Goal: Find specific page/section: Find specific page/section

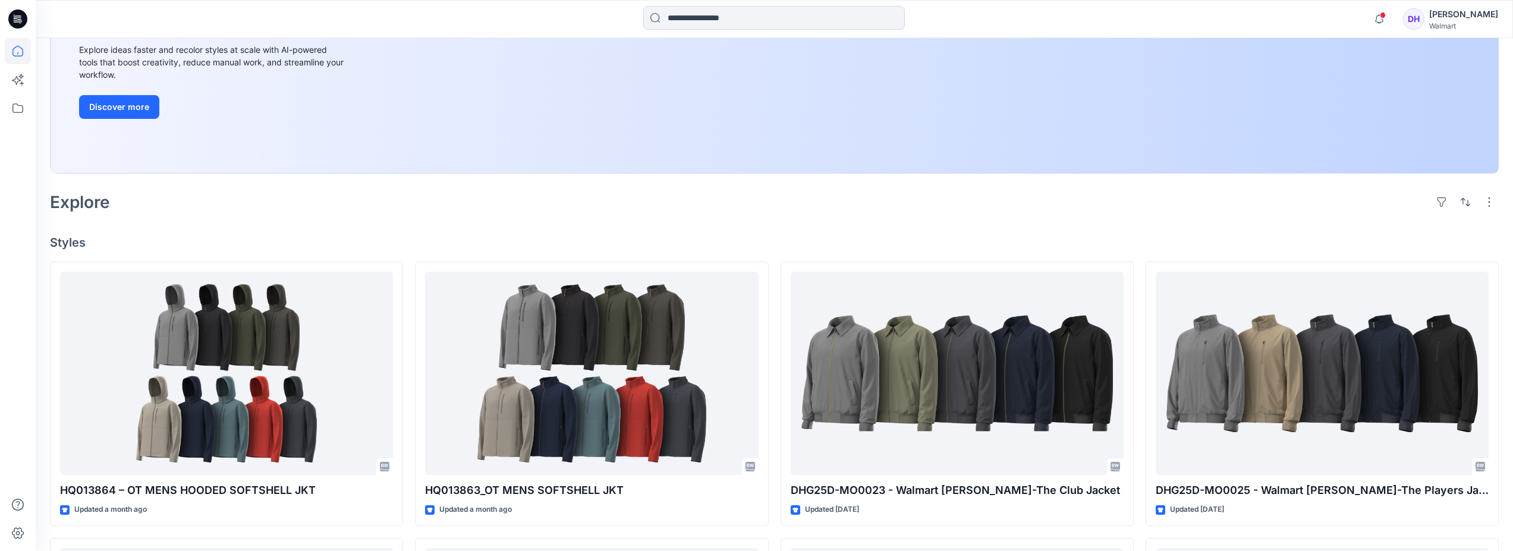
scroll to position [396, 0]
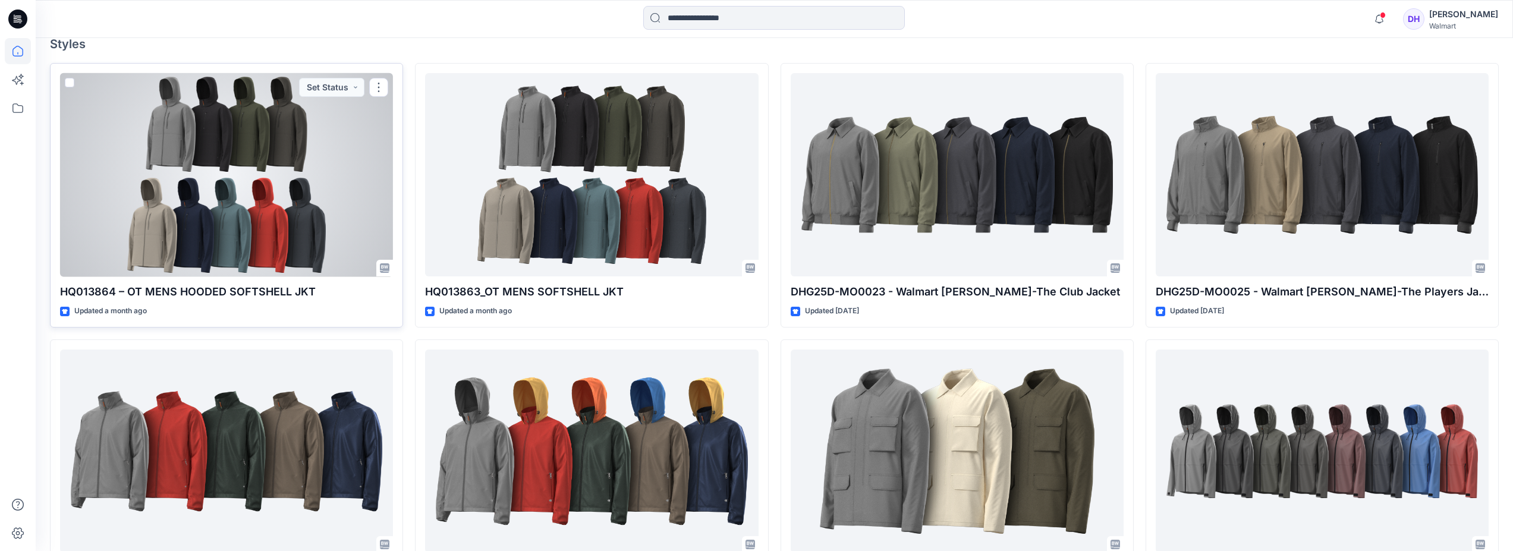
click at [347, 201] on div at bounding box center [226, 175] width 333 height 204
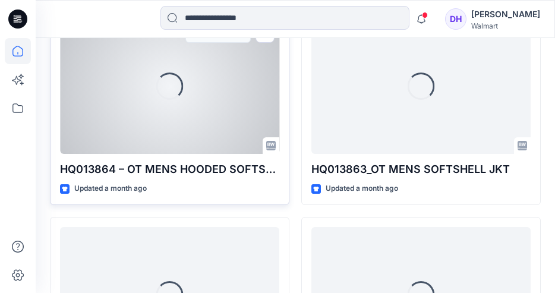
scroll to position [396, 0]
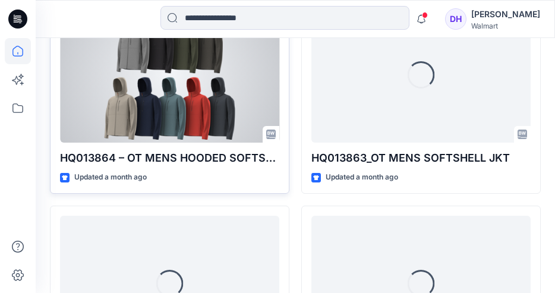
click at [216, 166] on p "HQ013864 – OT MENS HOODED SOFTSHELL JKT" at bounding box center [169, 158] width 219 height 17
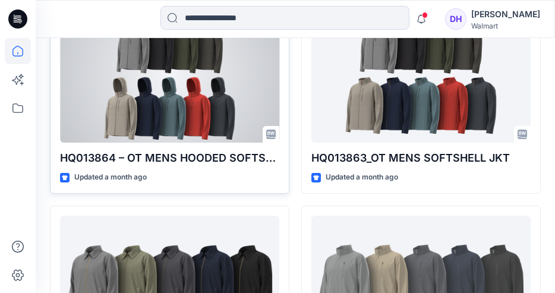
click at [187, 168] on div "HQ013864 – OT MENS HOODED SOFTSHELL JKT Updated a month ago Set Status" at bounding box center [170, 96] width 240 height 196
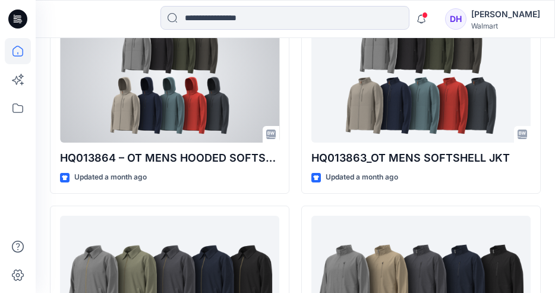
click at [173, 120] on div at bounding box center [169, 76] width 219 height 136
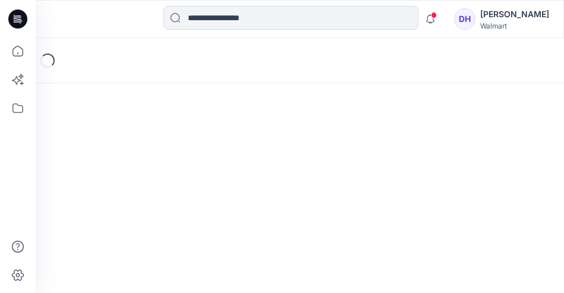
click at [173, 120] on div "Loading..." at bounding box center [300, 165] width 528 height 255
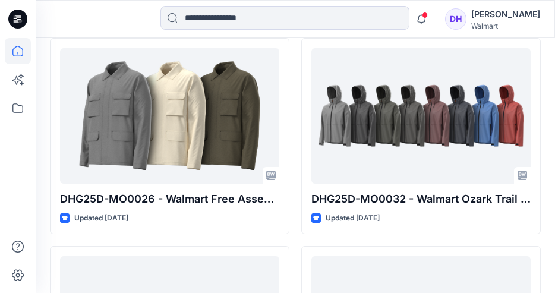
scroll to position [991, 0]
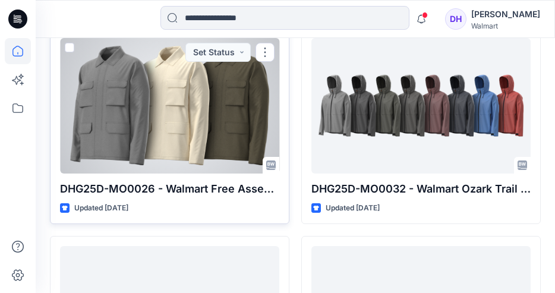
click at [240, 196] on p "DHG25D-MO0026 - Walmart Free Assembly-Utility Jacket ( wash Program)" at bounding box center [169, 189] width 219 height 17
click at [184, 187] on p "DHG25D-MO0026 - Walmart Free Assembly-Utility Jacket ( wash Program)" at bounding box center [169, 189] width 219 height 17
click at [201, 131] on div at bounding box center [169, 106] width 219 height 136
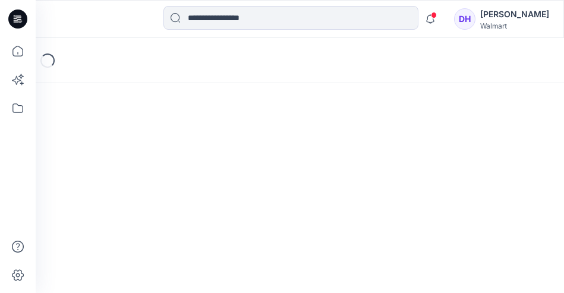
click at [201, 131] on div "Loading..." at bounding box center [300, 165] width 528 height 255
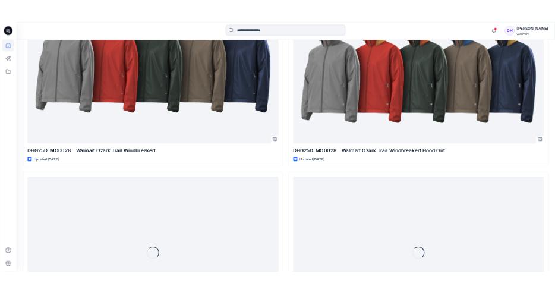
scroll to position [2169, 0]
